Goal: Transaction & Acquisition: Purchase product/service

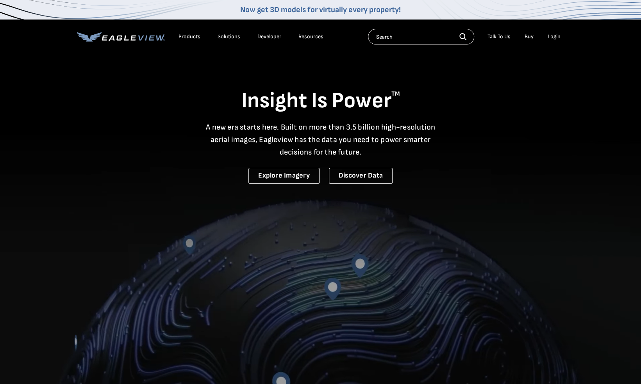
click at [553, 37] on div "Login" at bounding box center [554, 36] width 13 height 7
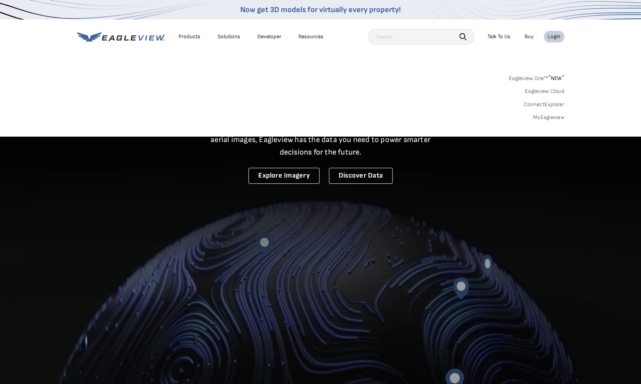
click at [553, 36] on div "Login" at bounding box center [554, 36] width 13 height 7
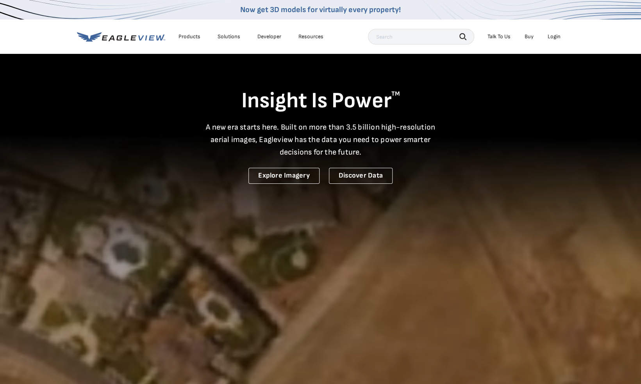
click at [553, 36] on div "Login" at bounding box center [554, 36] width 13 height 7
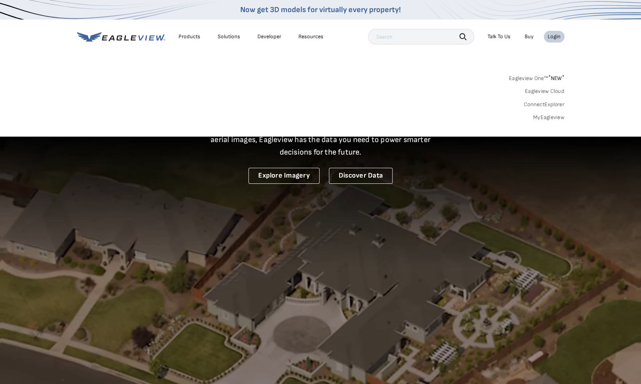
click at [524, 77] on link "Eagleview One™ * NEW *" at bounding box center [536, 77] width 55 height 9
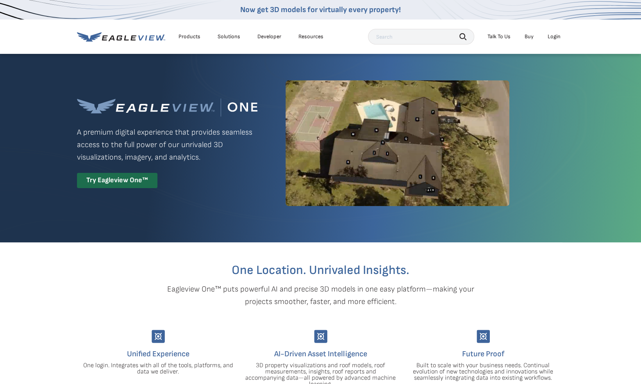
click at [548, 36] on div "Login" at bounding box center [554, 36] width 13 height 7
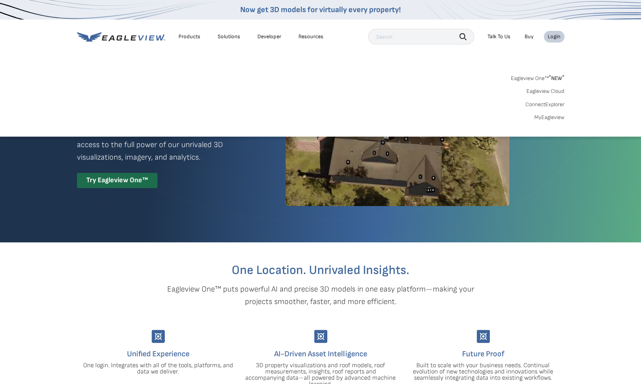
click at [183, 34] on div "Products" at bounding box center [189, 36] width 22 height 7
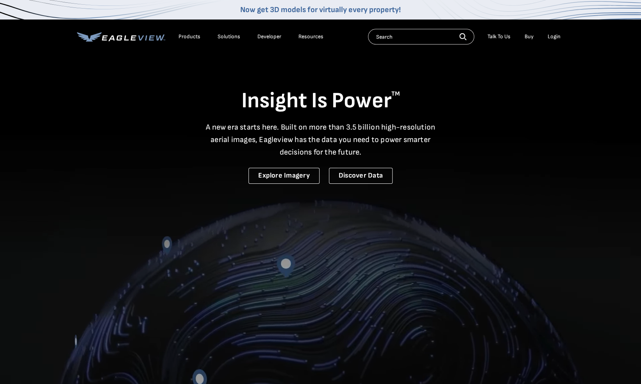
click at [553, 38] on div "Login" at bounding box center [554, 36] width 13 height 7
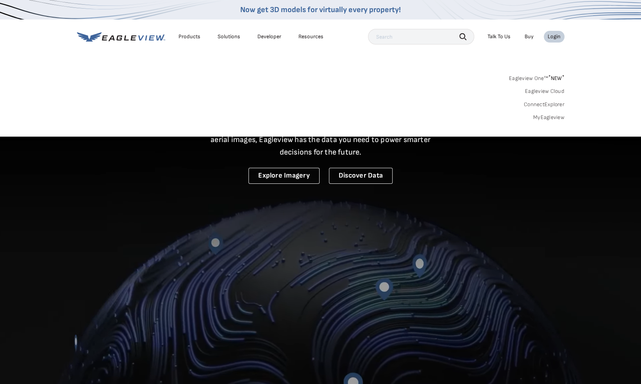
click at [553, 120] on link "MyEagleview" at bounding box center [548, 117] width 31 height 7
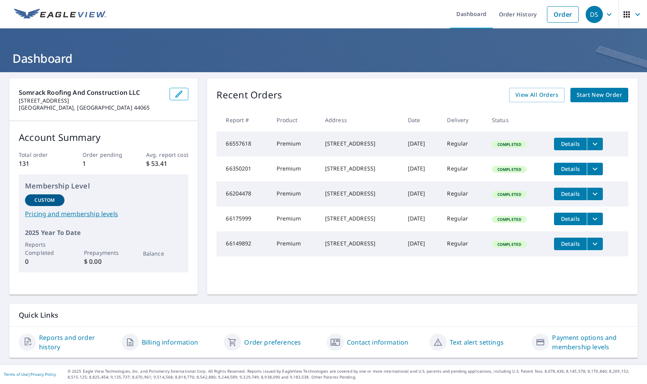
click at [613, 93] on span "Start New Order" at bounding box center [598, 95] width 45 height 10
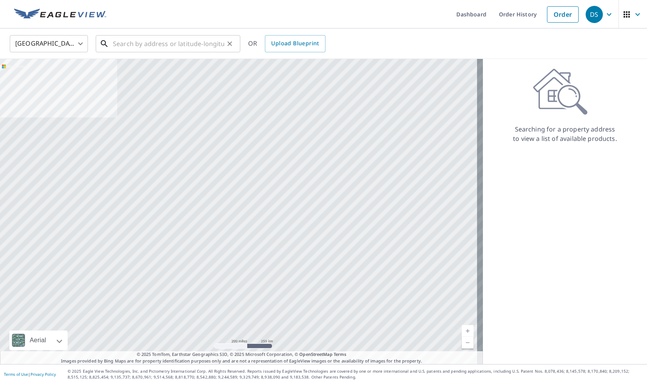
click at [159, 46] on input "text" at bounding box center [168, 44] width 111 height 22
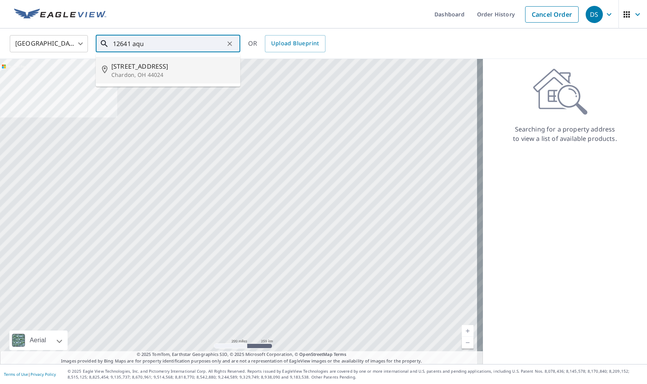
click at [144, 61] on li "12641 Aquilla Rd Chardon, OH 44024" at bounding box center [168, 70] width 144 height 27
type input "12641 Aquilla Rd Chardon, OH 44024"
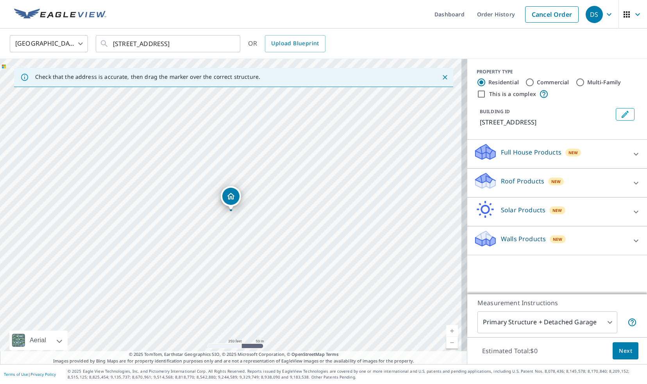
click at [631, 186] on icon at bounding box center [635, 182] width 9 height 9
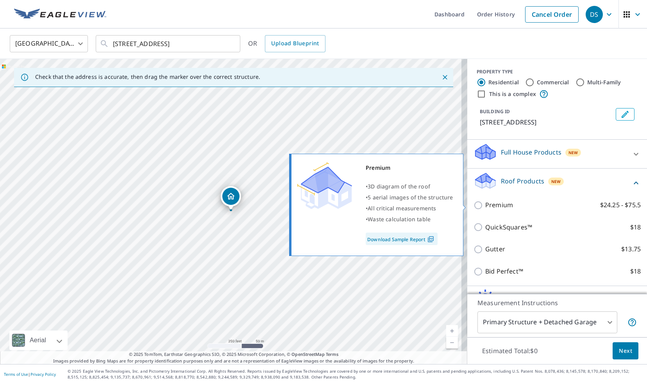
click at [574, 202] on label "Premium $24.25 - $75.5" at bounding box center [562, 205] width 155 height 10
click at [485, 202] on input "Premium $24.25 - $75.5" at bounding box center [479, 205] width 12 height 9
checkbox input "true"
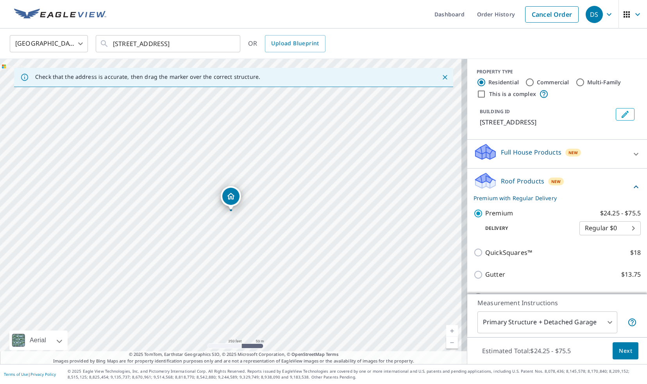
click at [619, 348] on span "Next" at bounding box center [625, 351] width 13 height 10
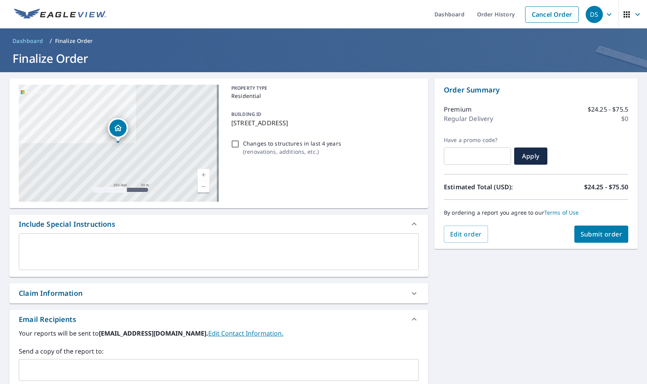
click at [198, 186] on link "Current Level 17, Zoom Out" at bounding box center [204, 187] width 12 height 12
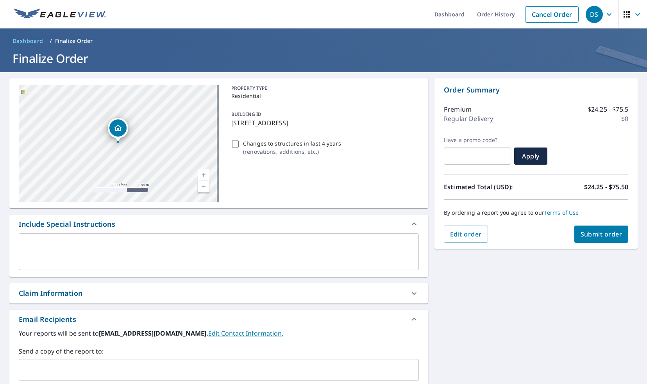
click at [198, 186] on link "Current Level 16, Zoom Out" at bounding box center [204, 187] width 12 height 12
click at [201, 173] on link "Current Level 15, Zoom In" at bounding box center [204, 175] width 12 height 12
drag, startPoint x: 177, startPoint y: 150, endPoint x: 109, endPoint y: 150, distance: 67.2
click at [109, 150] on div "12641 Aquilla Rd Chardon, OH 44024" at bounding box center [119, 143] width 200 height 117
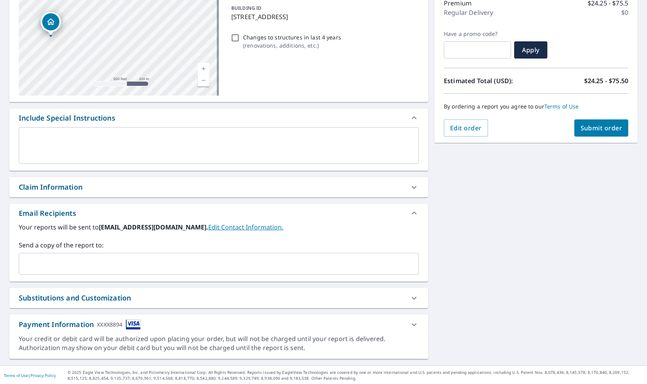
scroll to position [106, 0]
click at [241, 141] on textarea at bounding box center [218, 146] width 389 height 22
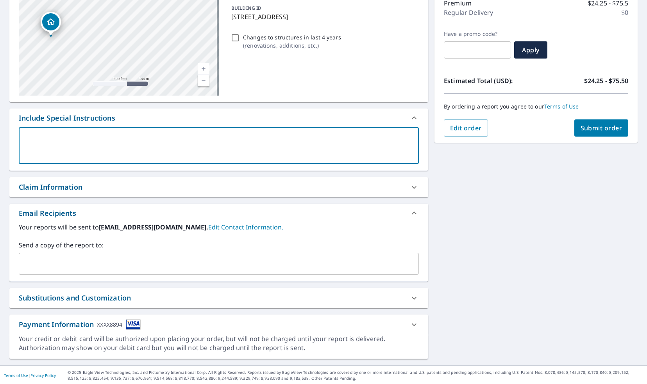
click at [412, 325] on icon at bounding box center [413, 324] width 9 height 9
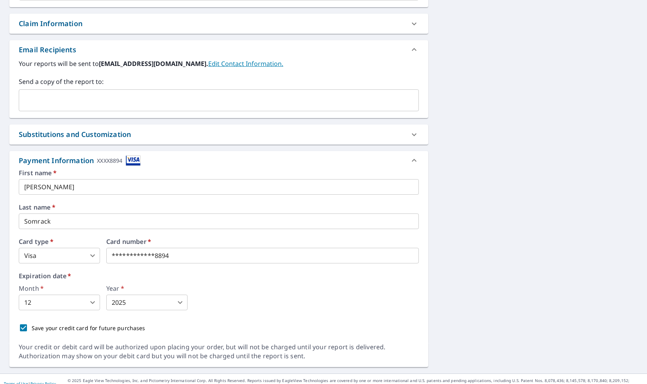
scroll to position [278, 0]
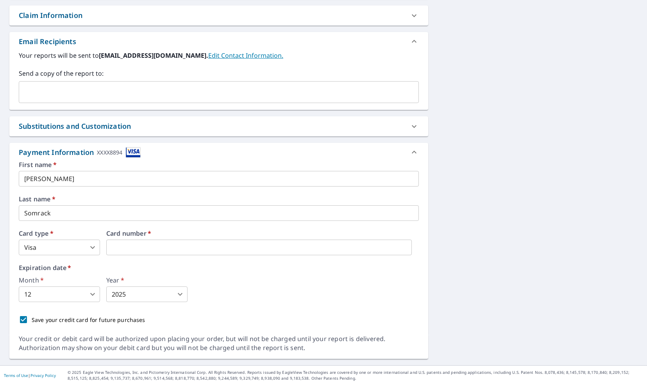
click at [94, 296] on body "DS DS Dashboard Order History Cancel Order DS Dashboard / Finalize Order Finali…" at bounding box center [323, 192] width 647 height 384
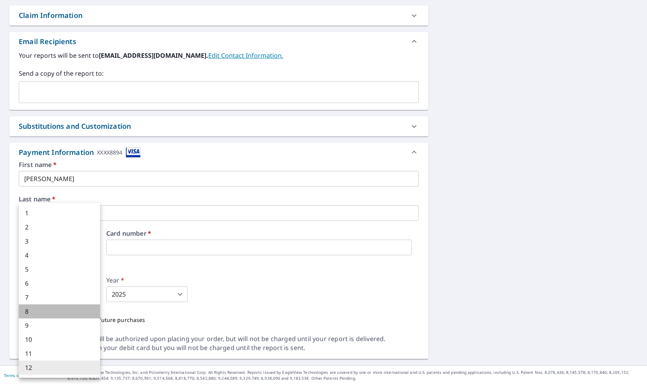
click at [74, 316] on li "8" at bounding box center [59, 312] width 81 height 14
type input "8"
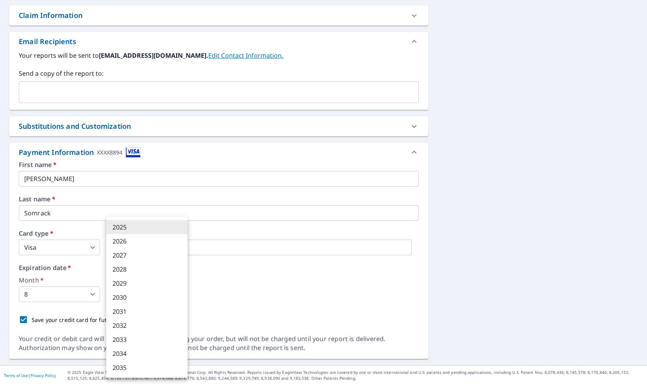
click at [178, 297] on body "DS DS Dashboard Order History Cancel Order DS Dashboard / Finalize Order Finali…" at bounding box center [323, 192] width 647 height 384
click at [157, 268] on li "2028" at bounding box center [146, 269] width 81 height 14
type input "2028"
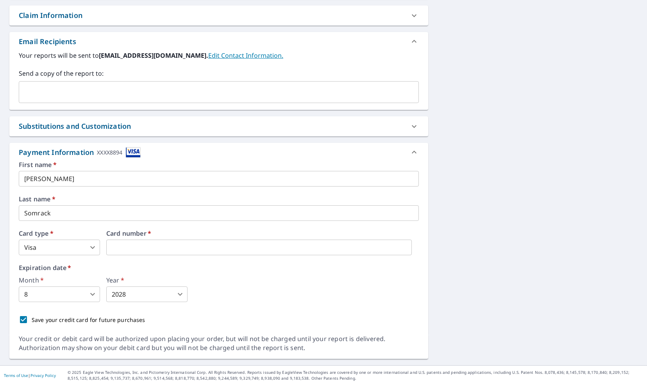
click at [294, 294] on div "Month   * 8 8 ​ Year   * 2028 2028 ​" at bounding box center [219, 289] width 400 height 25
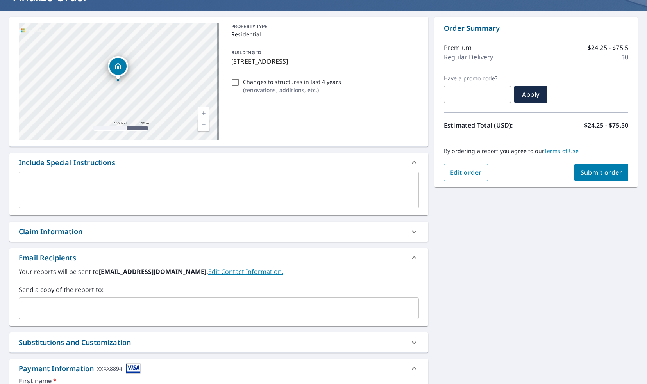
scroll to position [0, 0]
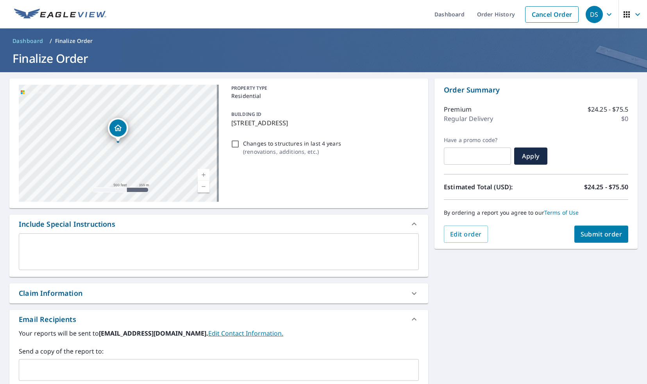
click at [598, 234] on span "Submit order" at bounding box center [601, 234] width 42 height 9
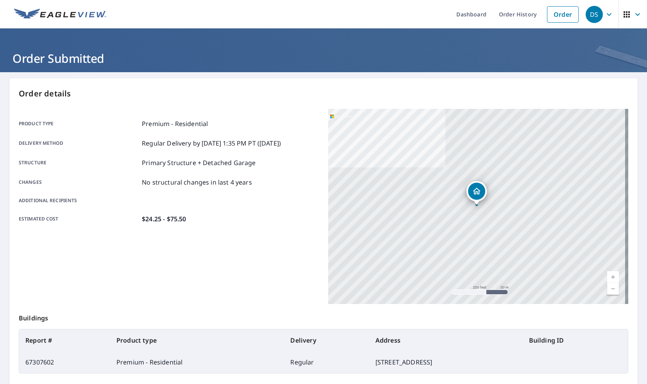
click at [604, 17] on icon "button" at bounding box center [608, 14] width 9 height 9
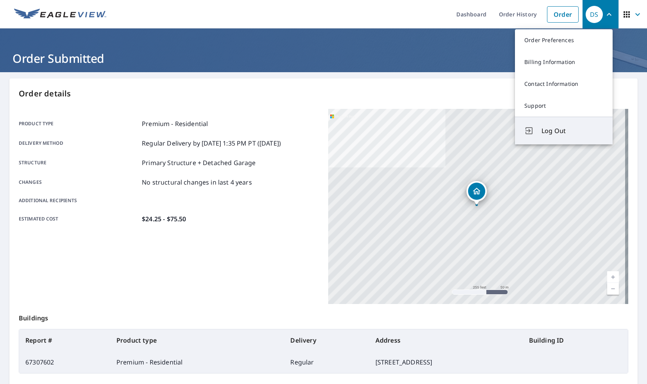
click at [565, 133] on span "Log Out" at bounding box center [572, 130] width 62 height 9
